Goal: Information Seeking & Learning: Learn about a topic

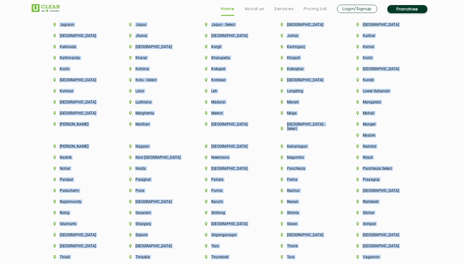
scroll to position [1584, 0]
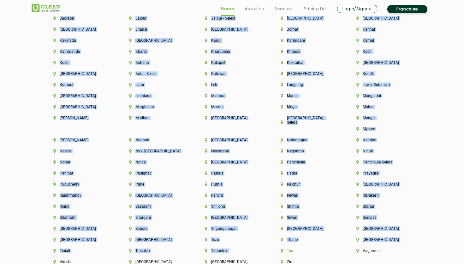
drag, startPoint x: 152, startPoint y: 98, endPoint x: 405, endPoint y: 237, distance: 288.7
click at [405, 237] on div "Cities We Deliver to Aalo Abu Dhabi Agartala Agra Ahmedabad Akola Aligarh Alwar…" at bounding box center [232, 35] width 411 height 490
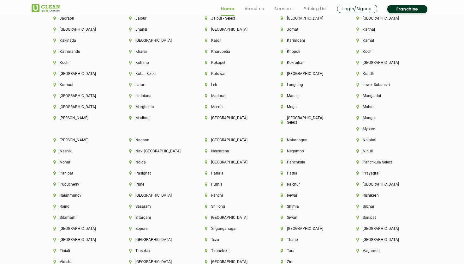
click at [346, 248] on div "Tura" at bounding box center [308, 253] width 76 height 11
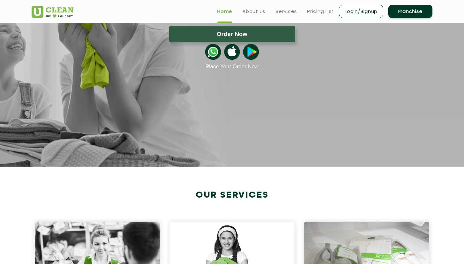
scroll to position [0, 0]
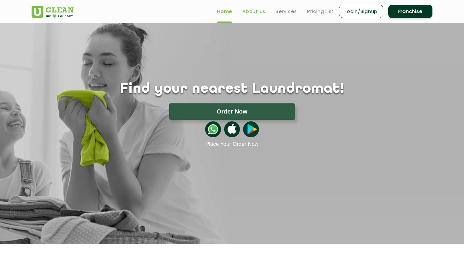
click at [245, 9] on link "About us" at bounding box center [254, 12] width 23 height 8
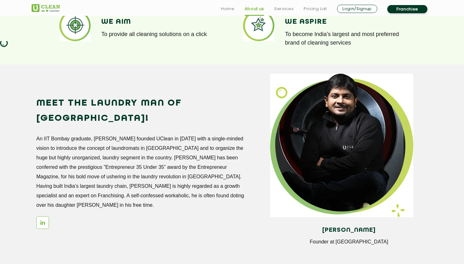
scroll to position [498, 0]
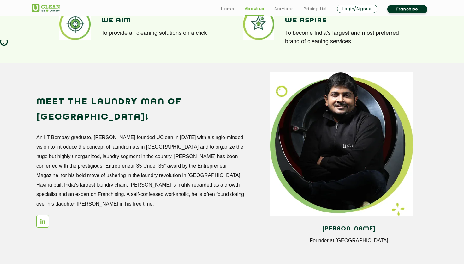
click at [336, 229] on h4 "[PERSON_NAME]" at bounding box center [349, 228] width 148 height 7
click at [45, 218] on icon at bounding box center [42, 220] width 5 height 5
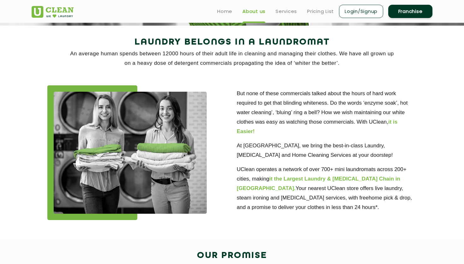
scroll to position [0, 0]
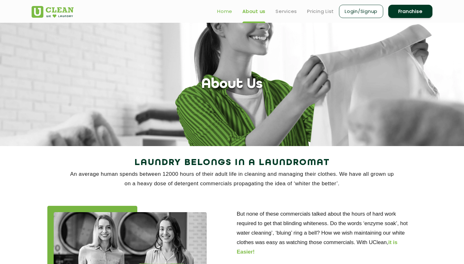
click at [224, 9] on link "Home" at bounding box center [224, 12] width 15 height 8
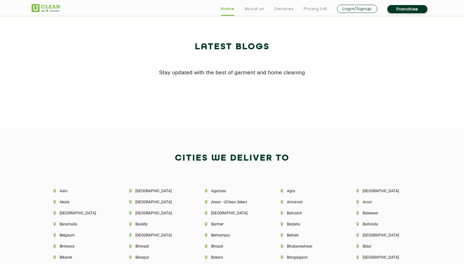
scroll to position [1225, 0]
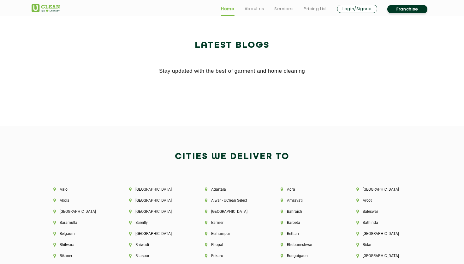
click at [231, 160] on h2 "Cities We Deliver to" at bounding box center [232, 156] width 401 height 15
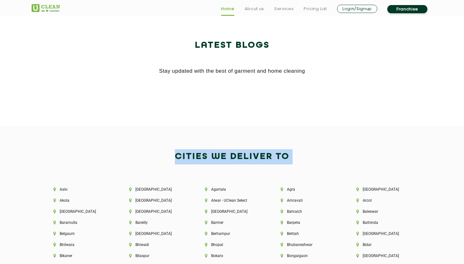
click at [231, 160] on h2 "Cities We Deliver to" at bounding box center [232, 156] width 401 height 15
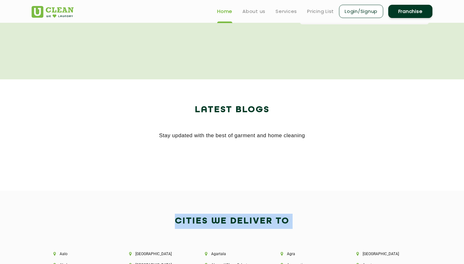
scroll to position [1058, 0]
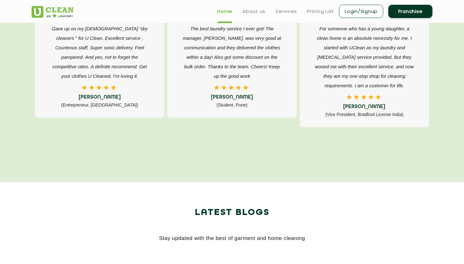
click at [253, 210] on h2 "Latest Blogs" at bounding box center [232, 212] width 401 height 15
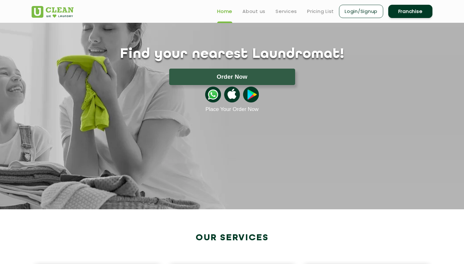
scroll to position [0, 0]
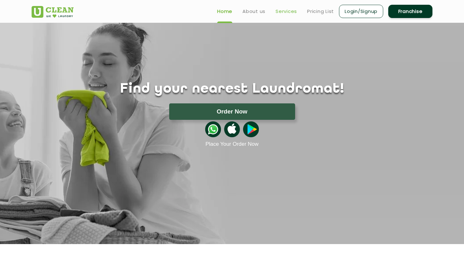
click at [281, 12] on link "Services" at bounding box center [286, 12] width 21 height 8
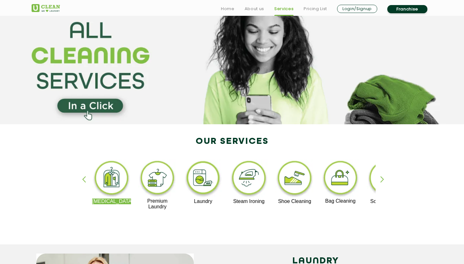
scroll to position [23, 0]
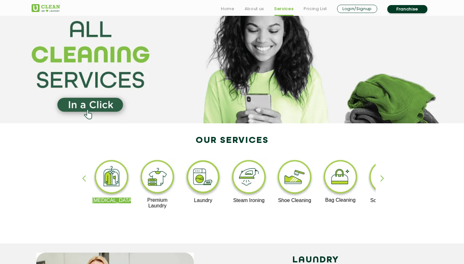
click at [242, 142] on div "[MEDICAL_DATA] Premium Laundry Laundry Steam Ironing Shoe Cleaning Bag Cleaning…" at bounding box center [232, 187] width 411 height 114
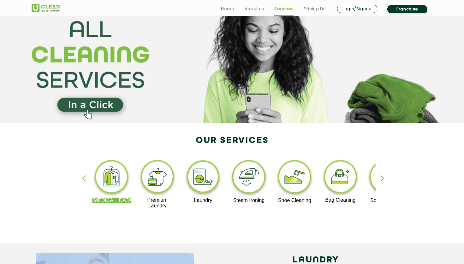
click at [242, 142] on div "[MEDICAL_DATA] Premium Laundry Laundry Steam Ironing Shoe Cleaning Bag Cleaning…" at bounding box center [232, 187] width 411 height 114
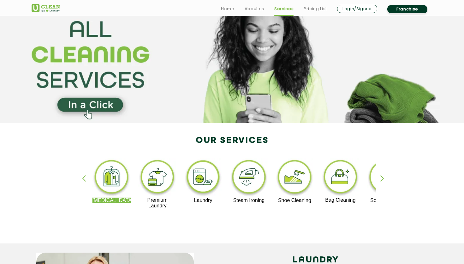
drag, startPoint x: 288, startPoint y: 139, endPoint x: 176, endPoint y: 136, distance: 111.3
click at [176, 136] on div "[MEDICAL_DATA] Premium Laundry Laundry Steam Ironing Shoe Cleaning Bag Cleaning…" at bounding box center [232, 187] width 411 height 114
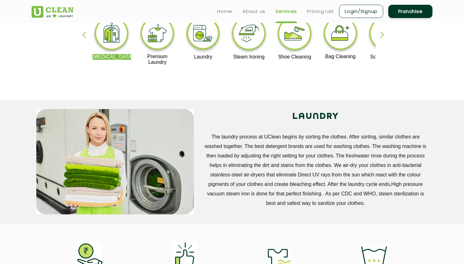
scroll to position [164, 0]
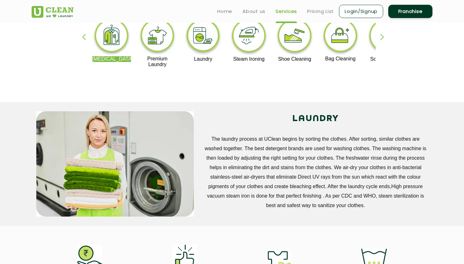
drag, startPoint x: 283, startPoint y: 117, endPoint x: 368, endPoint y: 207, distance: 123.6
click at [368, 207] on div "LAUNDRY The laundry process at UClean begins by sorting the clothes. After sort…" at bounding box center [315, 160] width 225 height 99
click at [368, 207] on p "The laundry process at UClean begins by sorting the clothes. After sorting, sim…" at bounding box center [315, 172] width 225 height 76
drag, startPoint x: 368, startPoint y: 207, endPoint x: 291, endPoint y: 117, distance: 118.5
click at [291, 117] on div "LAUNDRY The laundry process at UClean begins by sorting the clothes. After sort…" at bounding box center [315, 160] width 225 height 99
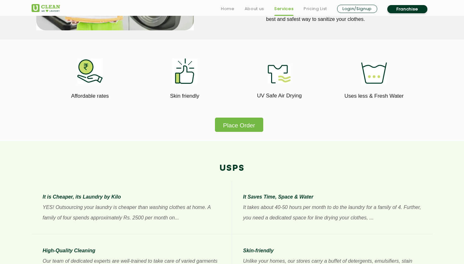
scroll to position [0, 0]
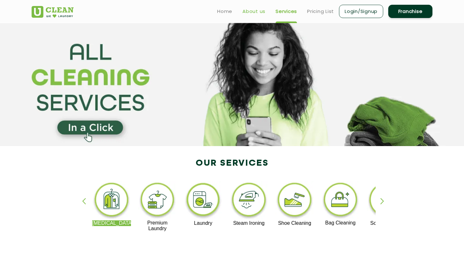
click at [261, 14] on link "About us" at bounding box center [254, 12] width 23 height 8
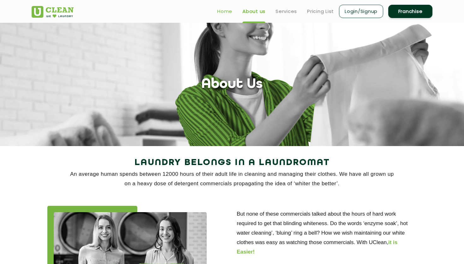
click at [224, 12] on link "Home" at bounding box center [224, 12] width 15 height 8
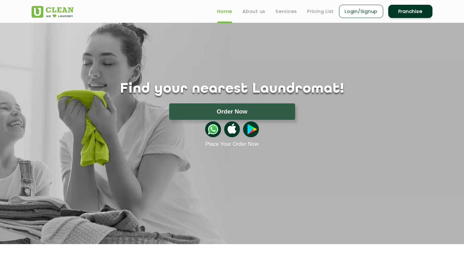
click at [214, 91] on h1 "Find your nearest Laundromat!" at bounding box center [232, 89] width 411 height 16
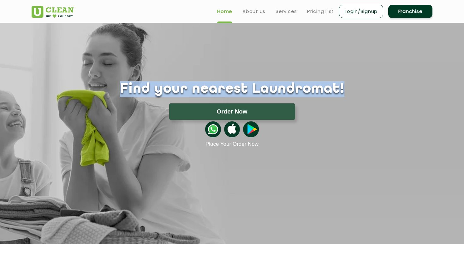
click at [214, 91] on h1 "Find your nearest Laundromat!" at bounding box center [232, 89] width 411 height 16
